Goal: Task Accomplishment & Management: Manage account settings

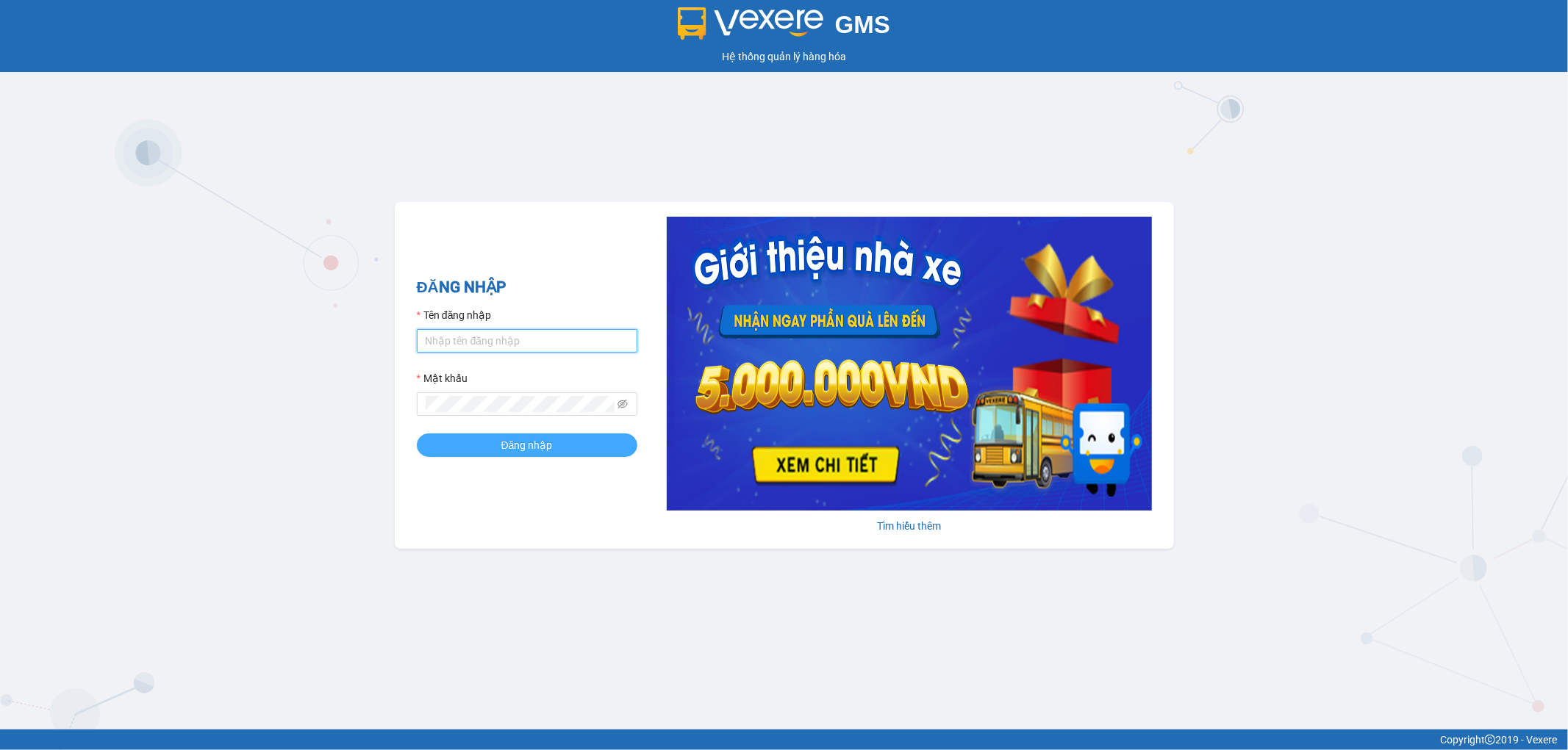
type input "vpnhatrang.dalatoi"
click at [517, 457] on button "Đăng nhập" at bounding box center [527, 445] width 220 height 24
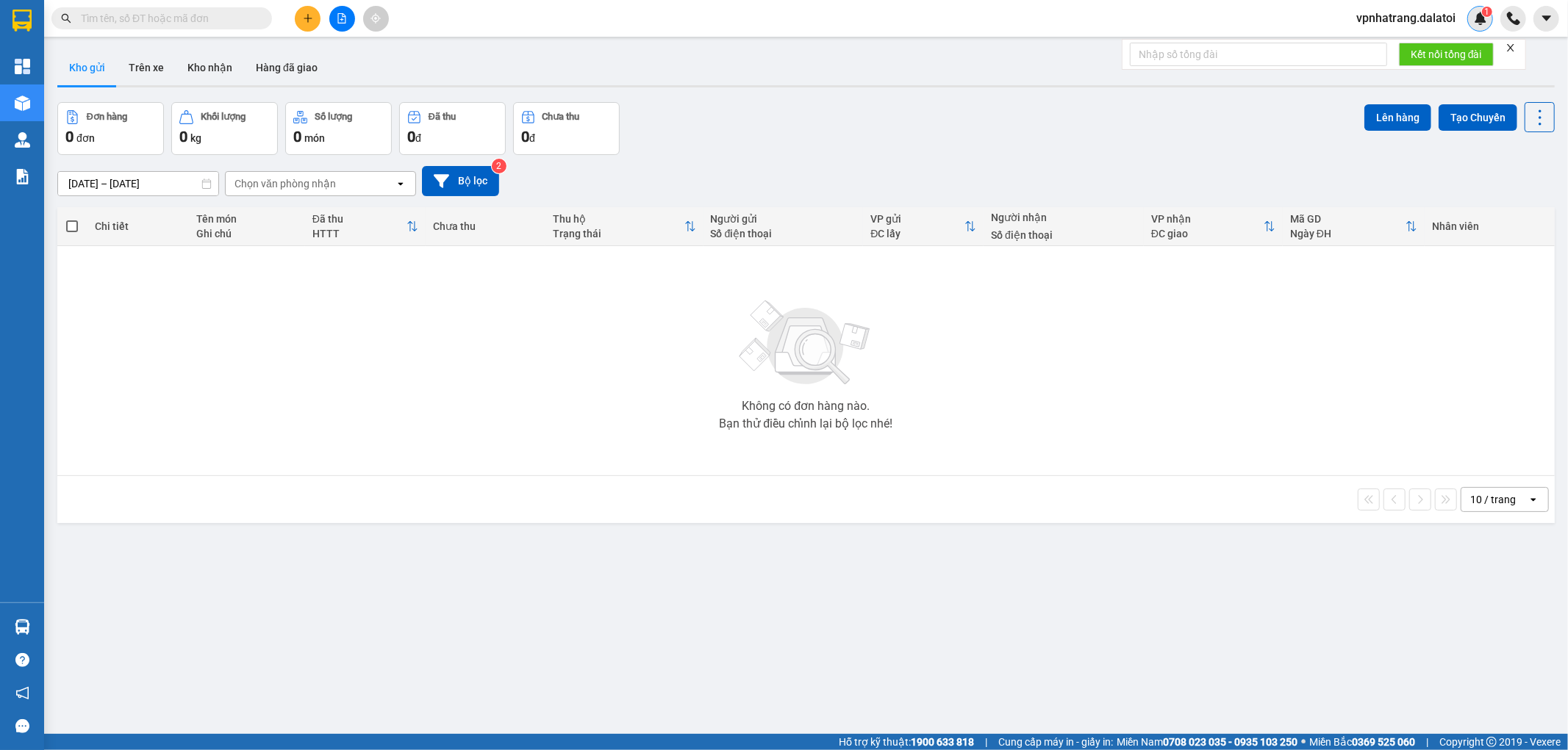
click at [1474, 18] on img at bounding box center [1480, 18] width 13 height 13
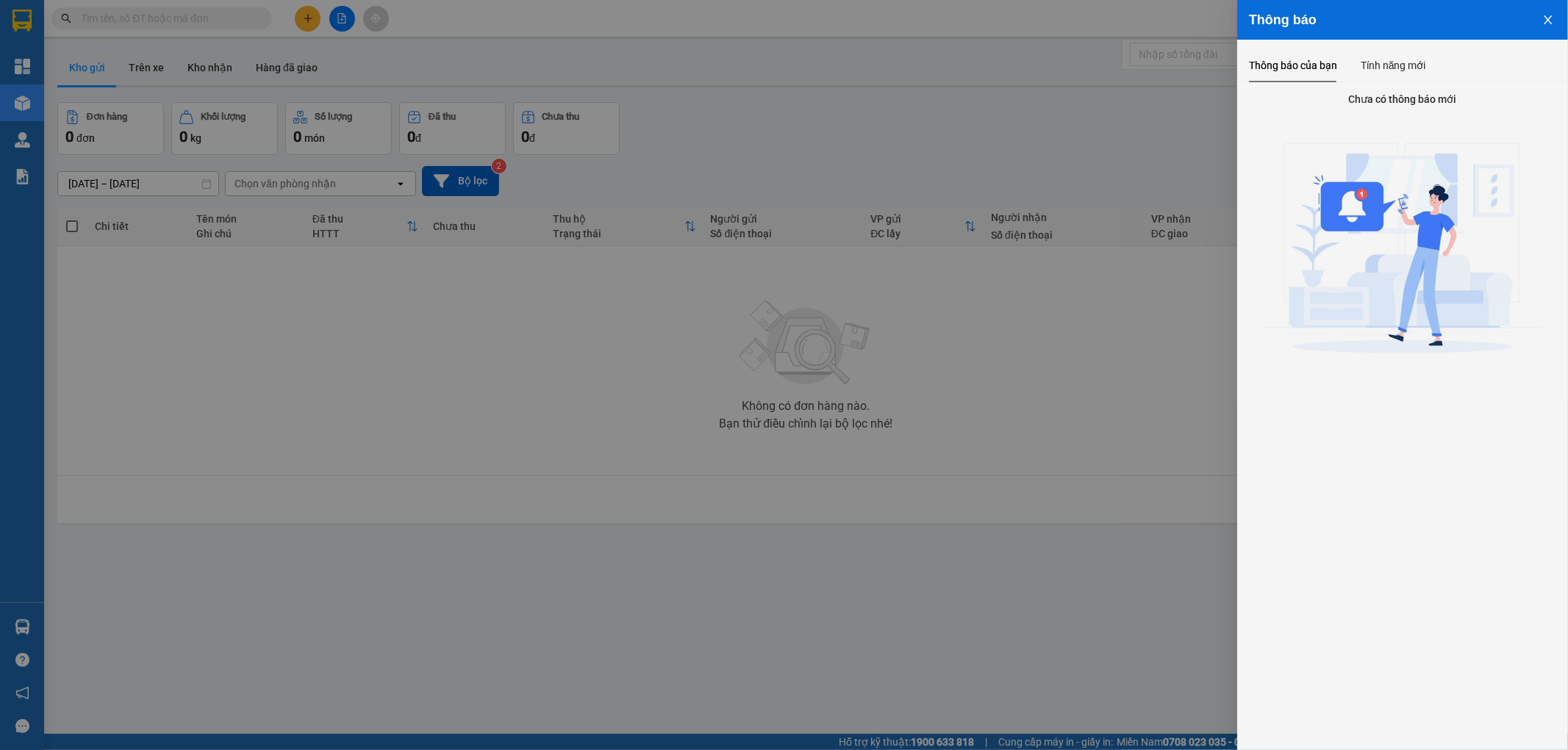
click at [1138, 79] on div at bounding box center [784, 375] width 1568 height 750
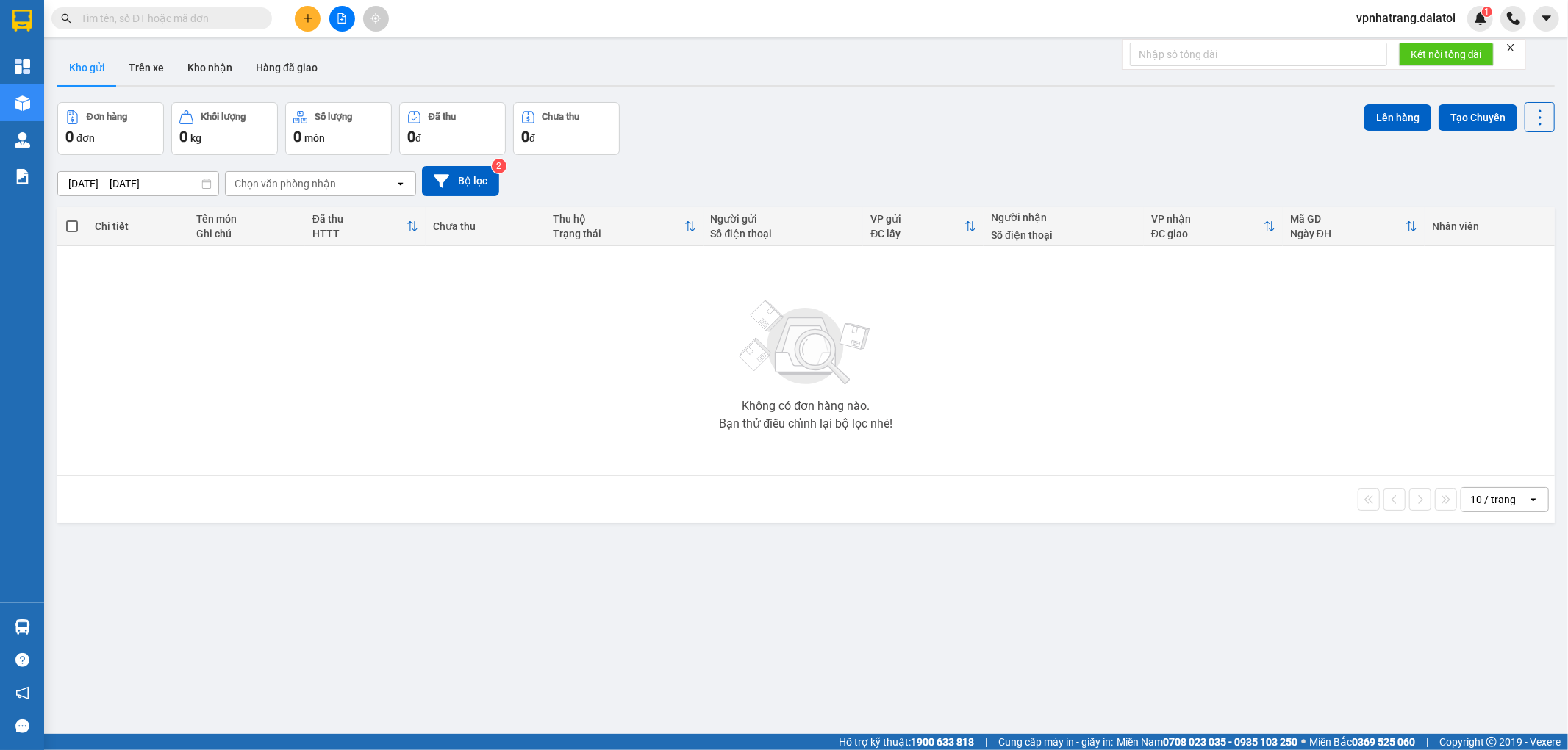
click at [1368, 20] on span "vpnhatrang.dalatoi" at bounding box center [1405, 18] width 123 height 18
click at [1369, 52] on span "Đăng xuất" at bounding box center [1413, 46] width 93 height 16
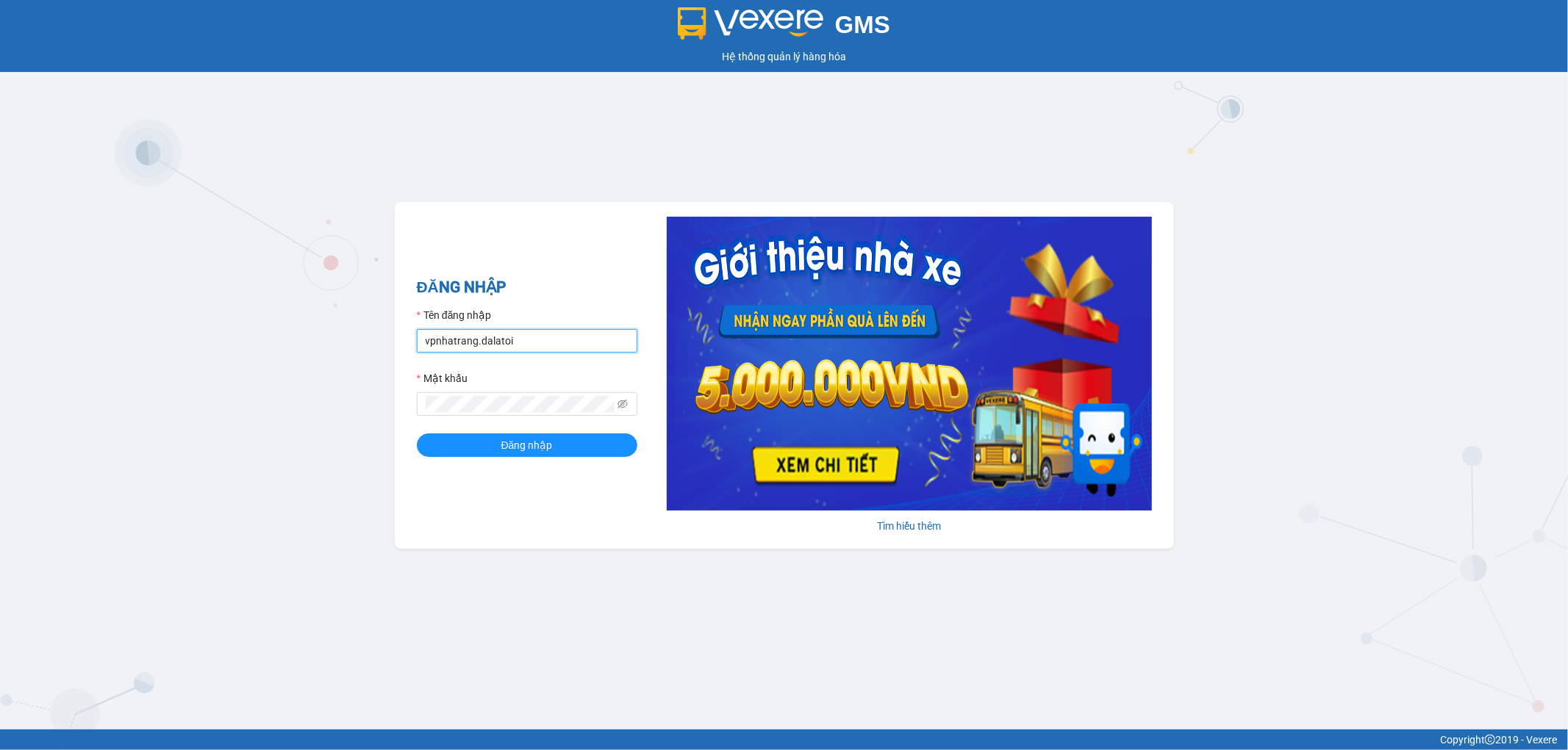
click at [560, 338] on input "vpnhatrang.dalatoi" at bounding box center [527, 341] width 220 height 24
type input "nhi.dalatoi"
click at [538, 448] on span "Đăng nhập" at bounding box center [527, 445] width 52 height 16
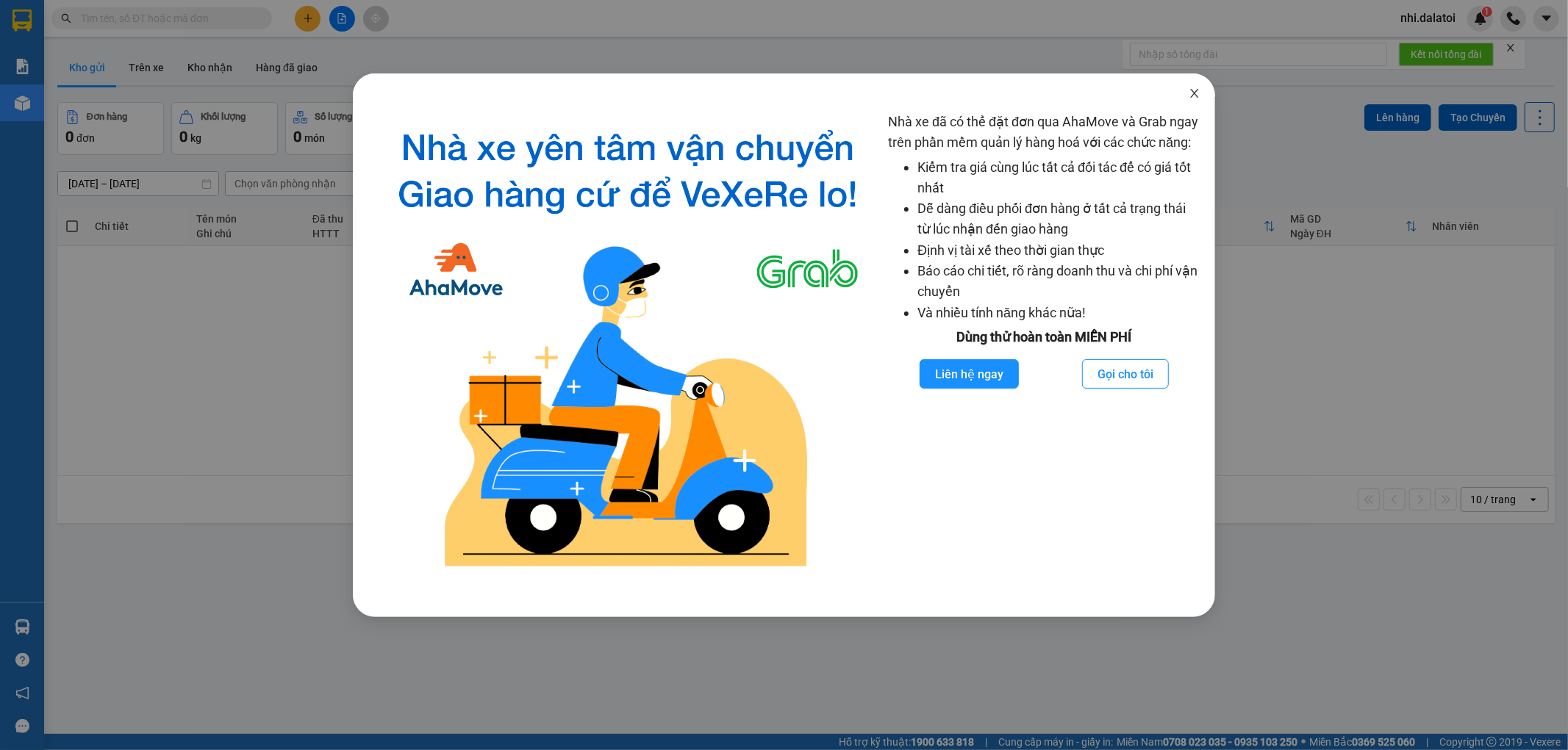
click at [1191, 100] on span "Close" at bounding box center [1195, 94] width 41 height 41
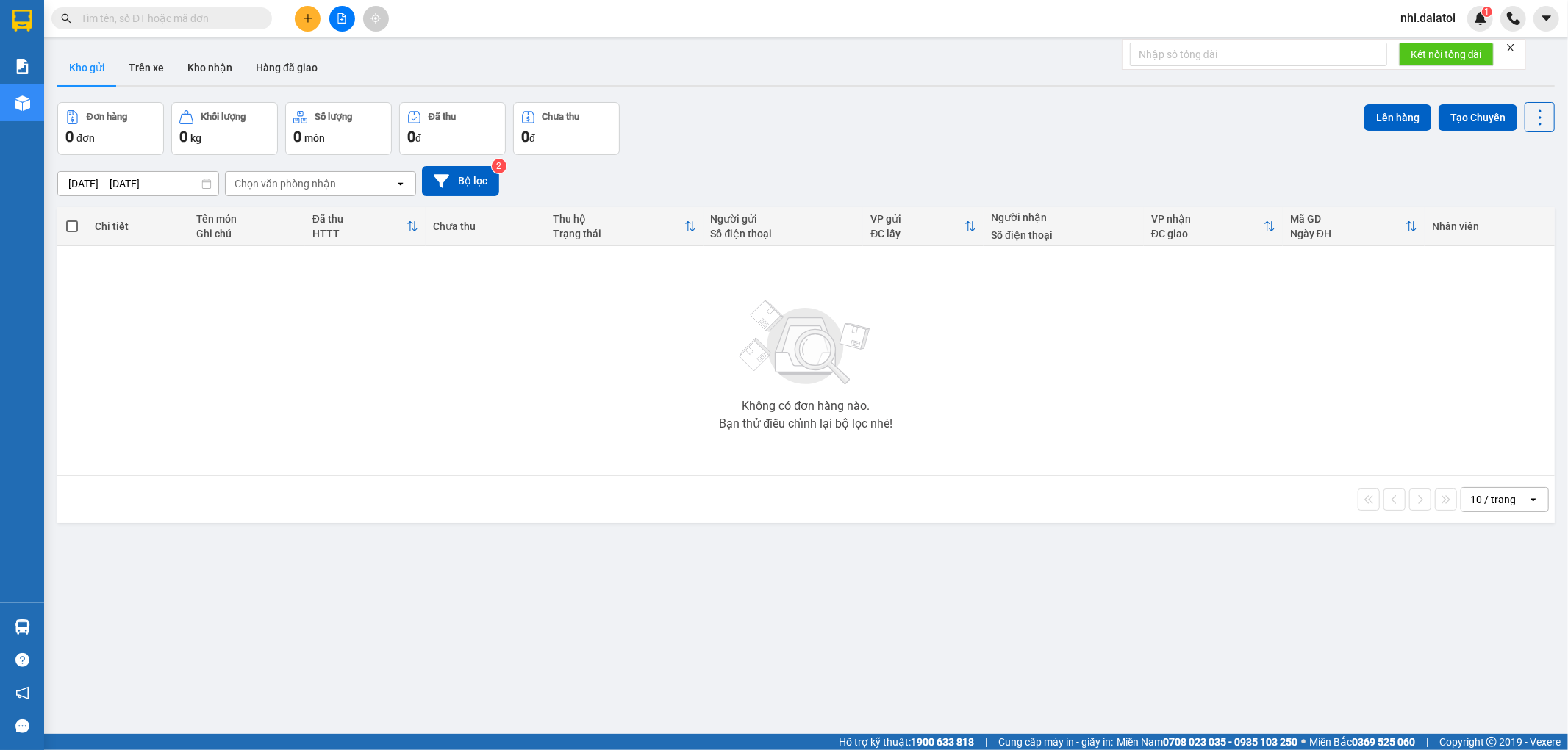
click at [1445, 19] on span "nhi.dalatoi" at bounding box center [1427, 18] width 79 height 18
click at [1437, 48] on span "Đăng xuất" at bounding box center [1442, 46] width 62 height 16
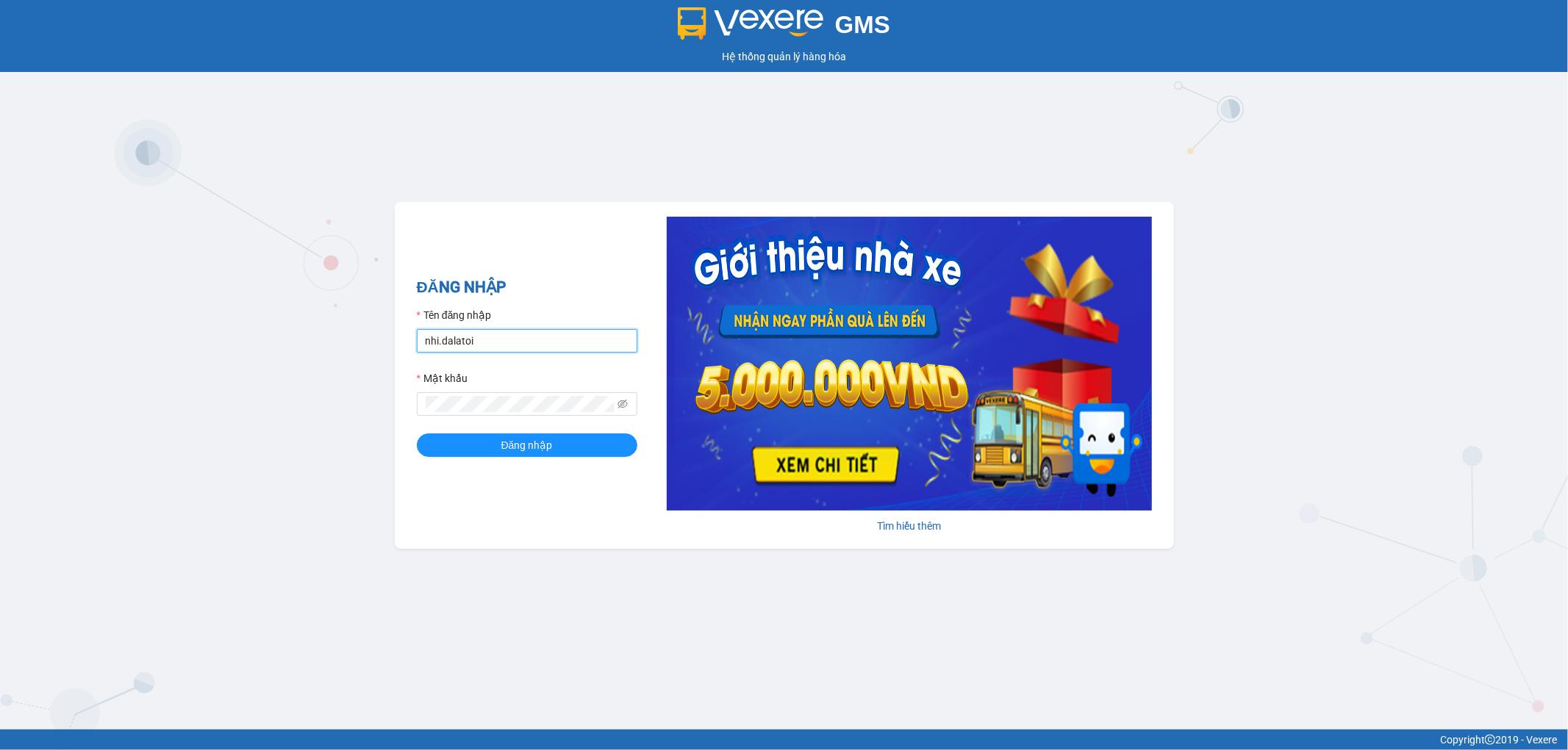
click at [522, 341] on input "nhi.dalatoi" at bounding box center [527, 341] width 220 height 24
type input "vpdalat.dalatoi"
click at [555, 443] on button "Đăng nhập" at bounding box center [527, 445] width 220 height 24
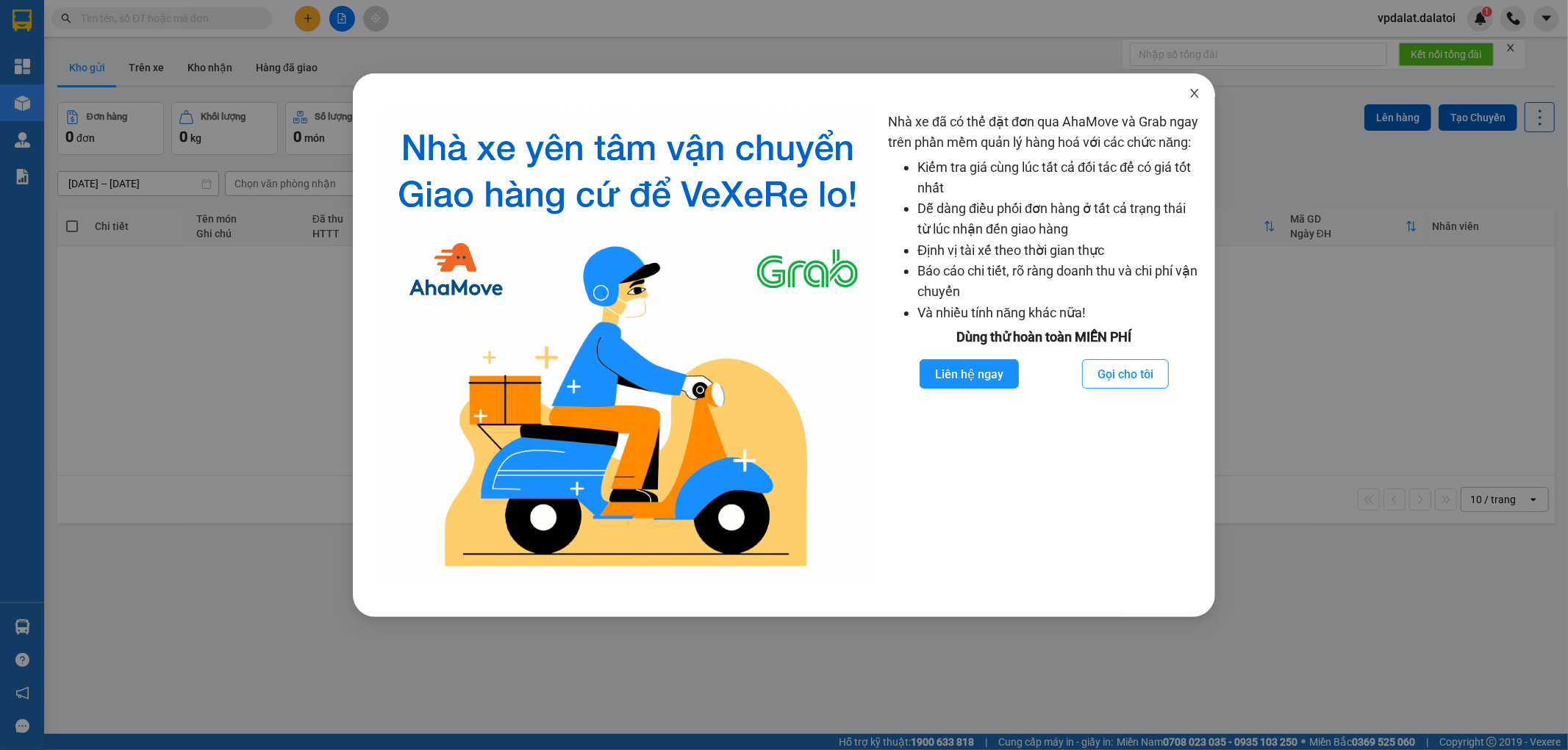
click at [1192, 99] on icon "close" at bounding box center [1195, 93] width 12 height 12
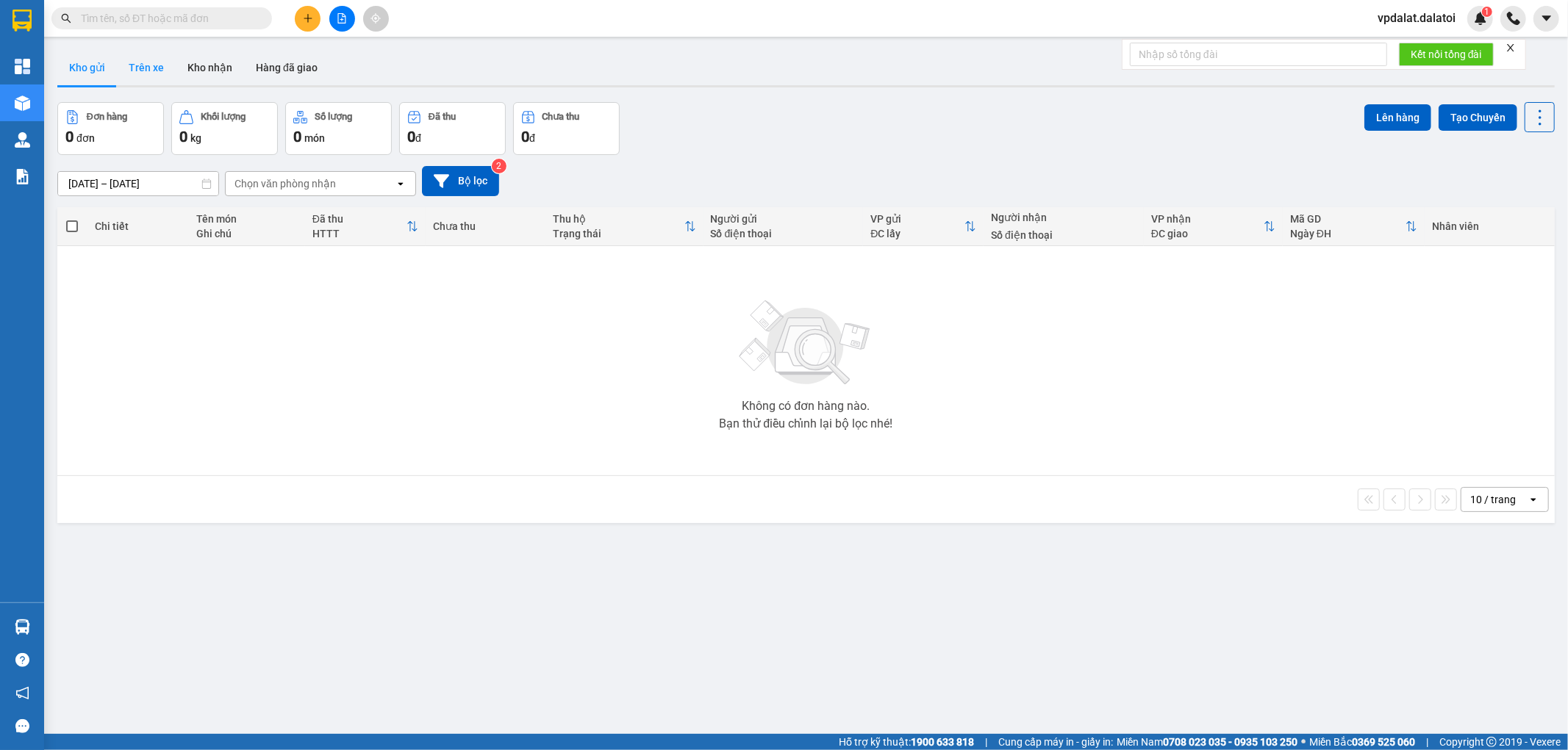
click at [148, 59] on button "Trên xe" at bounding box center [147, 68] width 59 height 35
